Goal: Task Accomplishment & Management: Complete application form

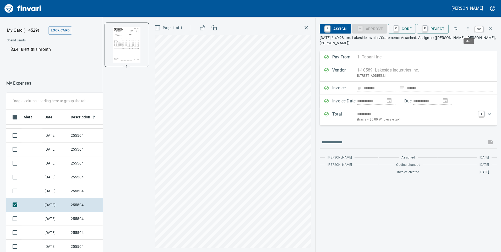
scroll to position [191, 346]
click at [492, 29] on icon "button" at bounding box center [491, 29] width 6 height 6
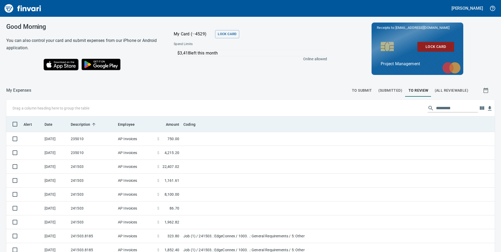
click at [51, 120] on th "Date" at bounding box center [55, 124] width 26 height 15
click at [48, 123] on span "Date" at bounding box center [49, 124] width 8 height 6
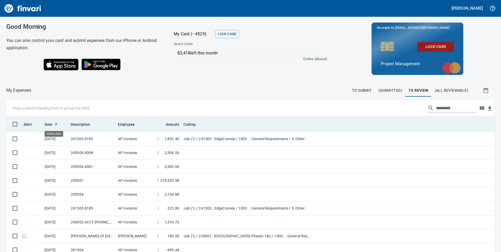
click at [48, 123] on span "Date" at bounding box center [49, 124] width 8 height 6
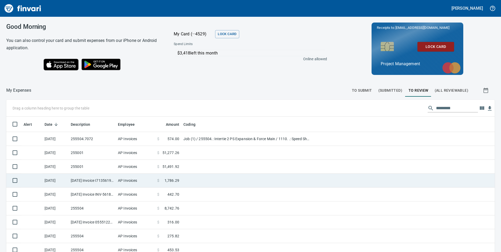
click at [87, 182] on td "[DATE] Invoice I7135619 from [PERSON_NAME] Company Inc. (1-10431)" at bounding box center [92, 181] width 47 height 14
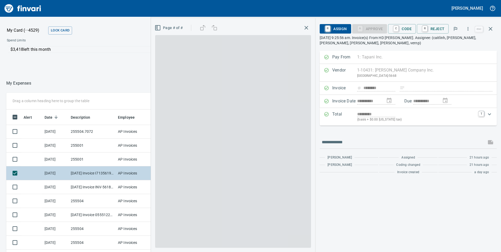
scroll to position [191, 346]
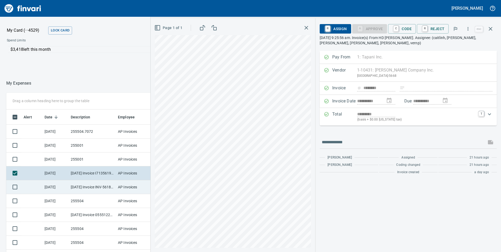
click at [53, 182] on td "[DATE]" at bounding box center [55, 187] width 26 height 14
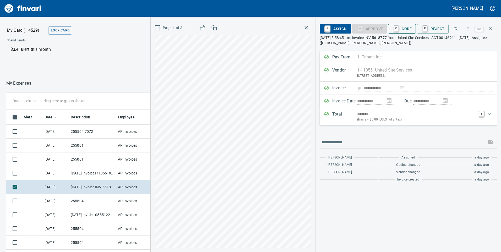
click at [409, 28] on span "C Code" at bounding box center [401, 28] width 19 height 9
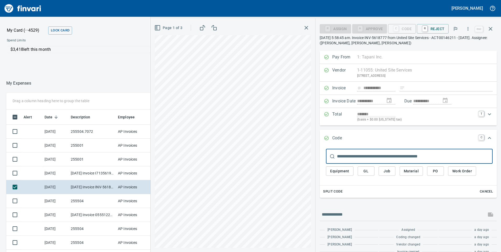
scroll to position [191, 346]
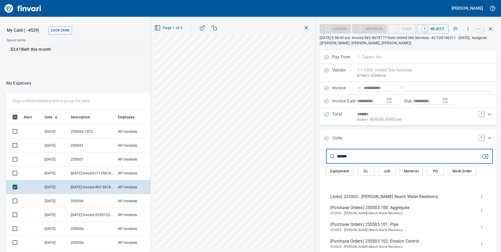
type input "******"
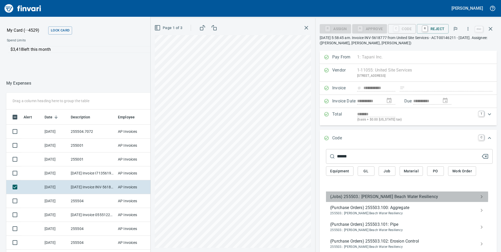
click at [358, 196] on span "(Jobs) 255503.: [PERSON_NAME] Beach Water Resiliency" at bounding box center [405, 197] width 150 height 6
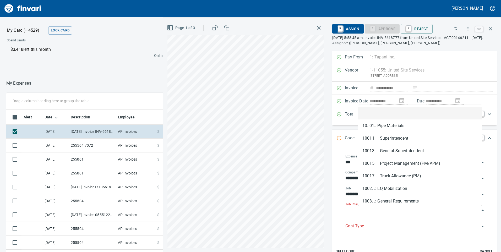
click at [376, 209] on input "Job Phase" at bounding box center [413, 210] width 134 height 7
click at [385, 199] on li "1003. .: General Requirements" at bounding box center [420, 201] width 124 height 13
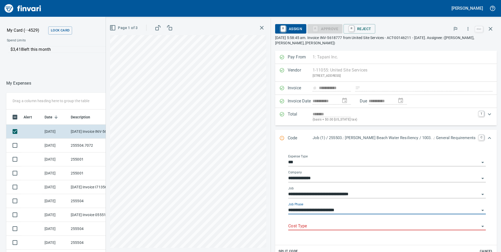
type input "**********"
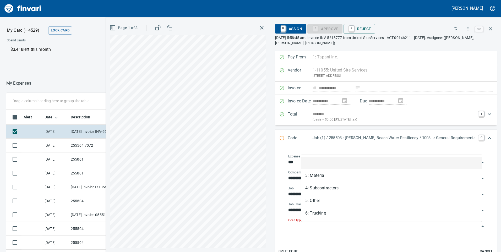
click at [308, 226] on input "Cost Type" at bounding box center [383, 226] width 191 height 7
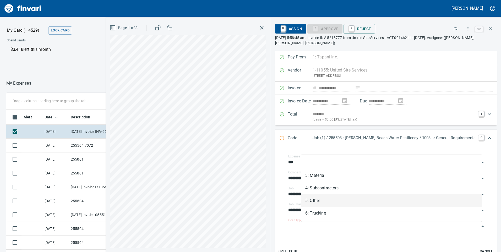
click at [315, 200] on li "5: Other" at bounding box center [391, 201] width 181 height 13
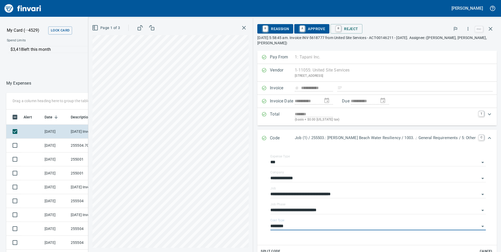
type input "********"
click at [325, 29] on span "A Approve" at bounding box center [312, 28] width 27 height 9
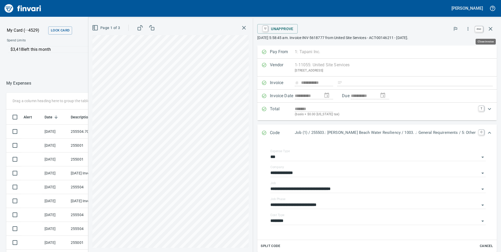
click at [491, 28] on icon "button" at bounding box center [491, 29] width 6 height 6
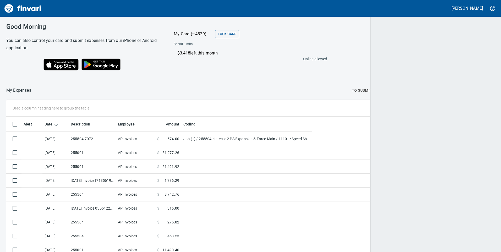
scroll to position [191, 473]
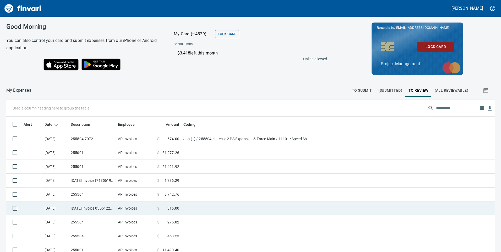
click at [91, 208] on td "[DATE] Invoice 0555122624 from [GEOGRAPHIC_DATA], Inc. DBA Honey Bucket (1-1046…" at bounding box center [92, 209] width 47 height 14
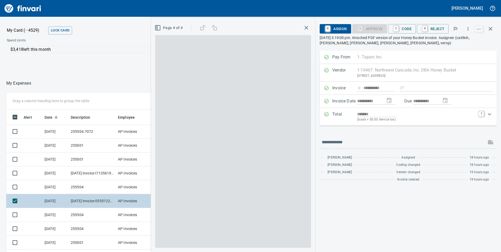
scroll to position [191, 346]
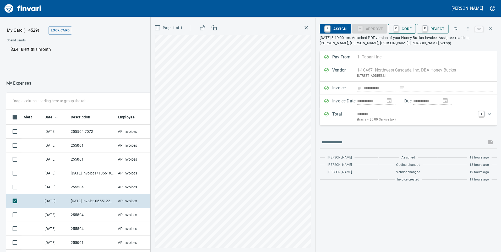
click at [407, 28] on span "C Code" at bounding box center [401, 28] width 19 height 9
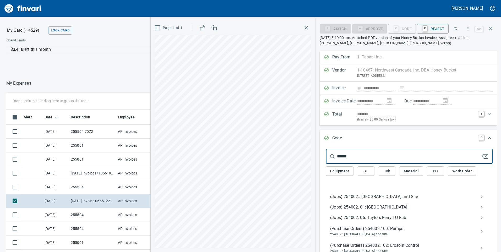
type input "******"
click at [352, 196] on span "(Jobs) 254002.: [GEOGRAPHIC_DATA] and Site" at bounding box center [405, 197] width 150 height 6
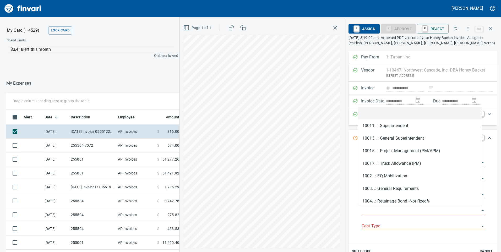
click at [373, 207] on input "Job Phase" at bounding box center [421, 210] width 118 height 7
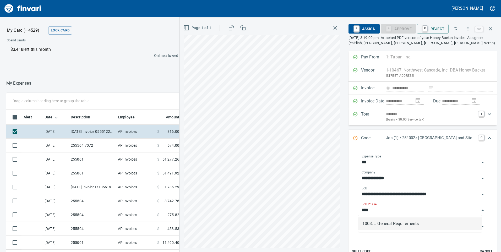
drag, startPoint x: 381, startPoint y: 221, endPoint x: 377, endPoint y: 227, distance: 7.3
click at [381, 221] on li "1003. .: General Requirements" at bounding box center [420, 224] width 124 height 13
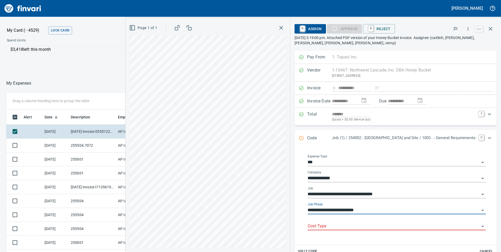
type input "**********"
click at [353, 229] on input "Cost Type" at bounding box center [394, 226] width 172 height 7
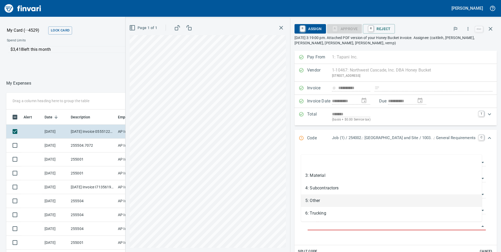
click at [313, 200] on li "5: Other" at bounding box center [391, 201] width 181 height 13
type input "********"
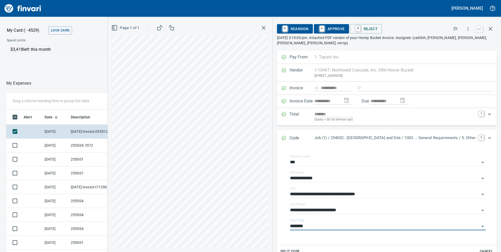
click at [324, 27] on span "A Approve" at bounding box center [331, 28] width 27 height 9
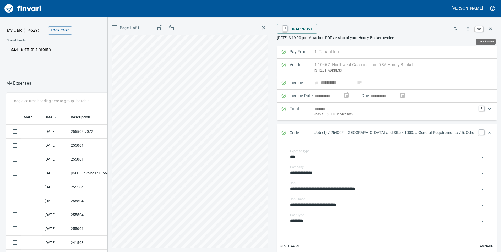
click at [492, 29] on icon "button" at bounding box center [491, 29] width 6 height 6
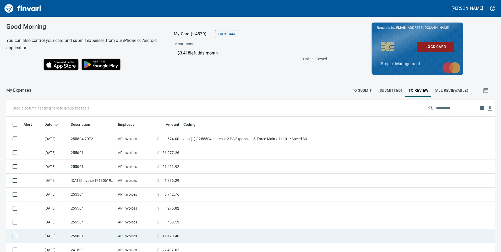
scroll to position [52, 0]
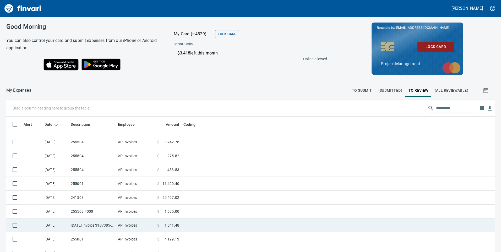
click at [105, 226] on td "[DATE] Invoice 3107385-00 from Western Water Works Supply Co Inc (1-30586)" at bounding box center [92, 226] width 47 height 14
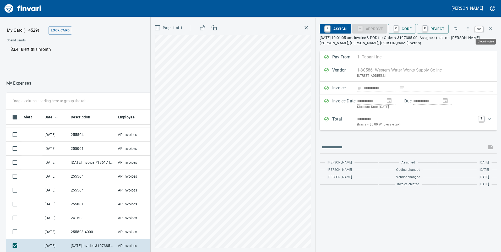
scroll to position [191, 346]
click at [491, 28] on icon "button" at bounding box center [491, 29] width 6 height 6
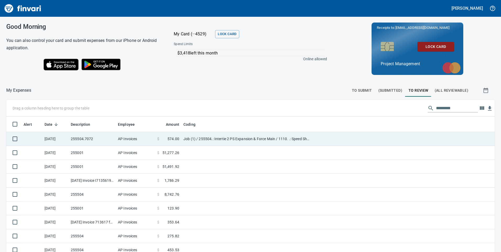
click at [117, 140] on td "AP Invoices" at bounding box center [135, 139] width 39 height 14
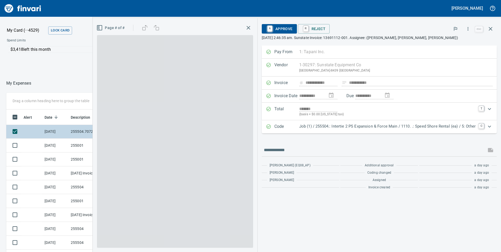
scroll to position [191, 346]
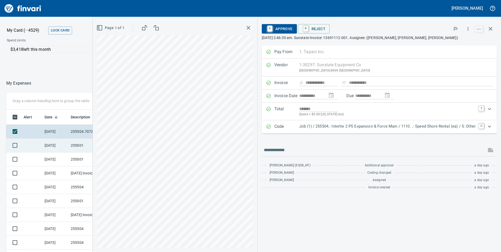
click at [61, 144] on td "[DATE]" at bounding box center [55, 146] width 26 height 14
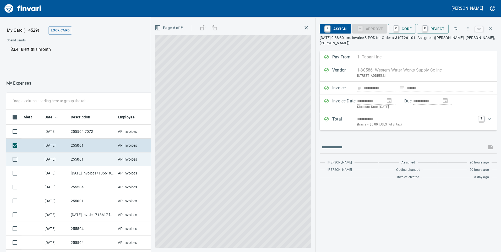
click at [55, 157] on td "[DATE]" at bounding box center [55, 160] width 26 height 14
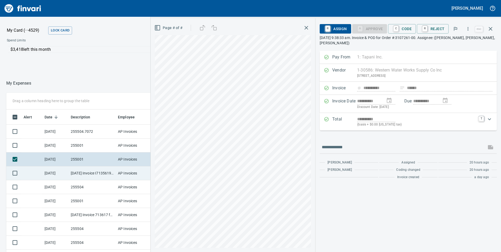
click at [71, 174] on td "[DATE] Invoice I7135619 from [PERSON_NAME] Company Inc. (1-10431)" at bounding box center [92, 173] width 47 height 14
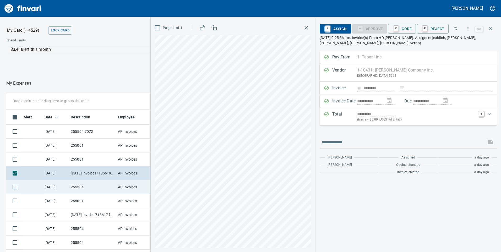
click at [75, 188] on td "255504" at bounding box center [92, 187] width 47 height 14
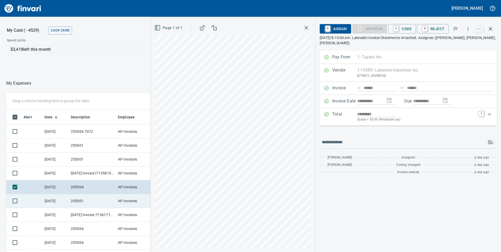
click at [69, 201] on td "255001" at bounding box center [92, 201] width 47 height 14
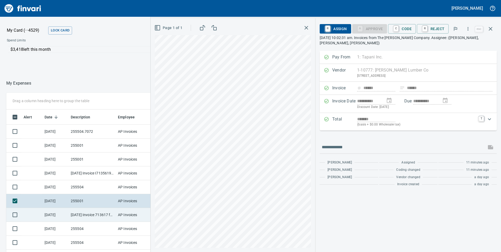
click at [103, 213] on td "[DATE] Invoice 713617 from [PERSON_NAME] Lumber Co (1-10777)" at bounding box center [92, 215] width 47 height 14
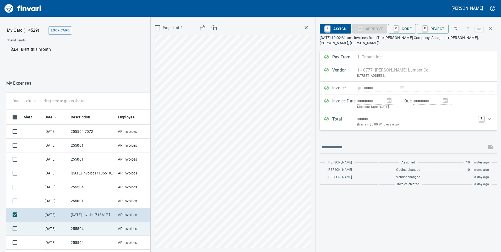
click at [101, 227] on td "255504" at bounding box center [92, 229] width 47 height 14
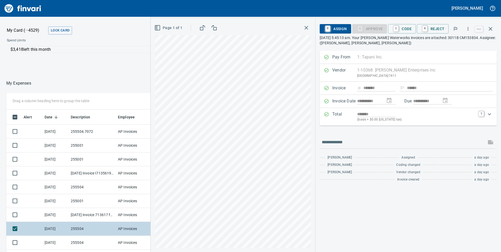
scroll to position [52, 0]
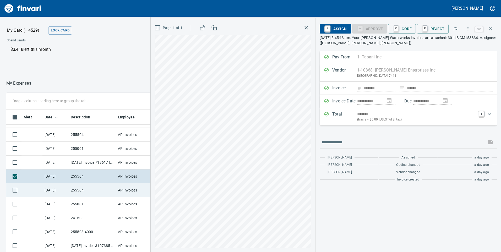
click at [89, 188] on td "255504" at bounding box center [92, 191] width 47 height 14
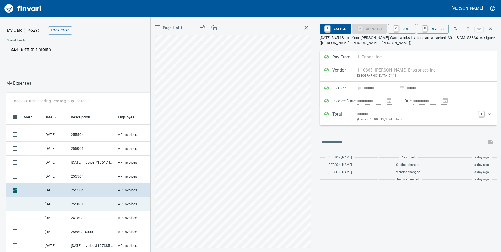
click at [87, 200] on td "255001" at bounding box center [92, 204] width 47 height 14
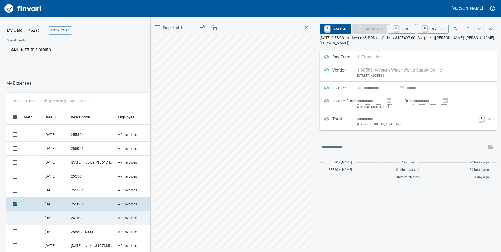
click at [81, 217] on td "241503" at bounding box center [92, 218] width 47 height 14
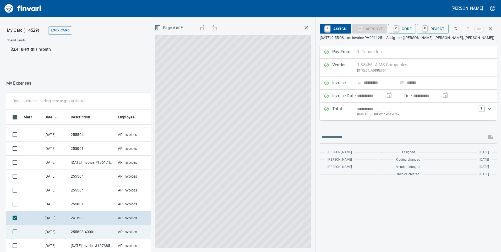
click at [94, 233] on td "255503.4000" at bounding box center [92, 232] width 47 height 14
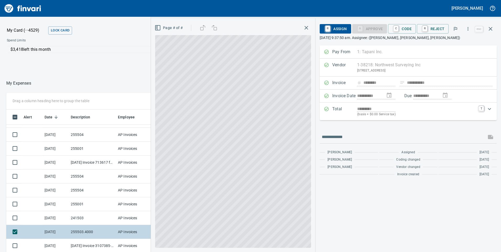
click at [77, 234] on td "255503.4000" at bounding box center [92, 232] width 47 height 14
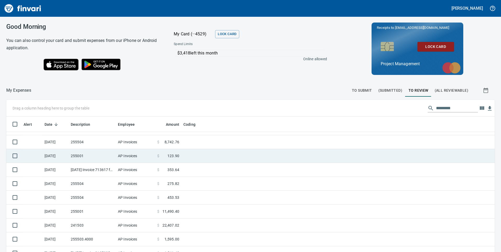
scroll to position [191, 477]
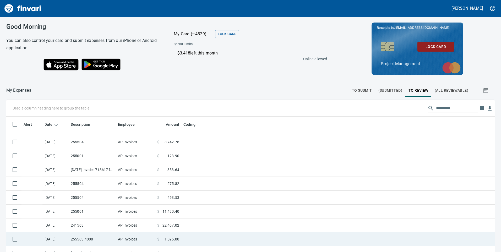
click at [72, 240] on td "255503.4000" at bounding box center [92, 240] width 47 height 14
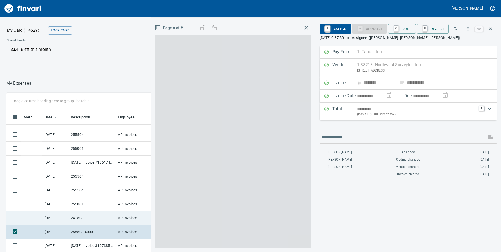
scroll to position [191, 346]
click at [89, 221] on td "241503" at bounding box center [92, 218] width 47 height 14
